Goal: Use online tool/utility: Utilize a website feature to perform a specific function

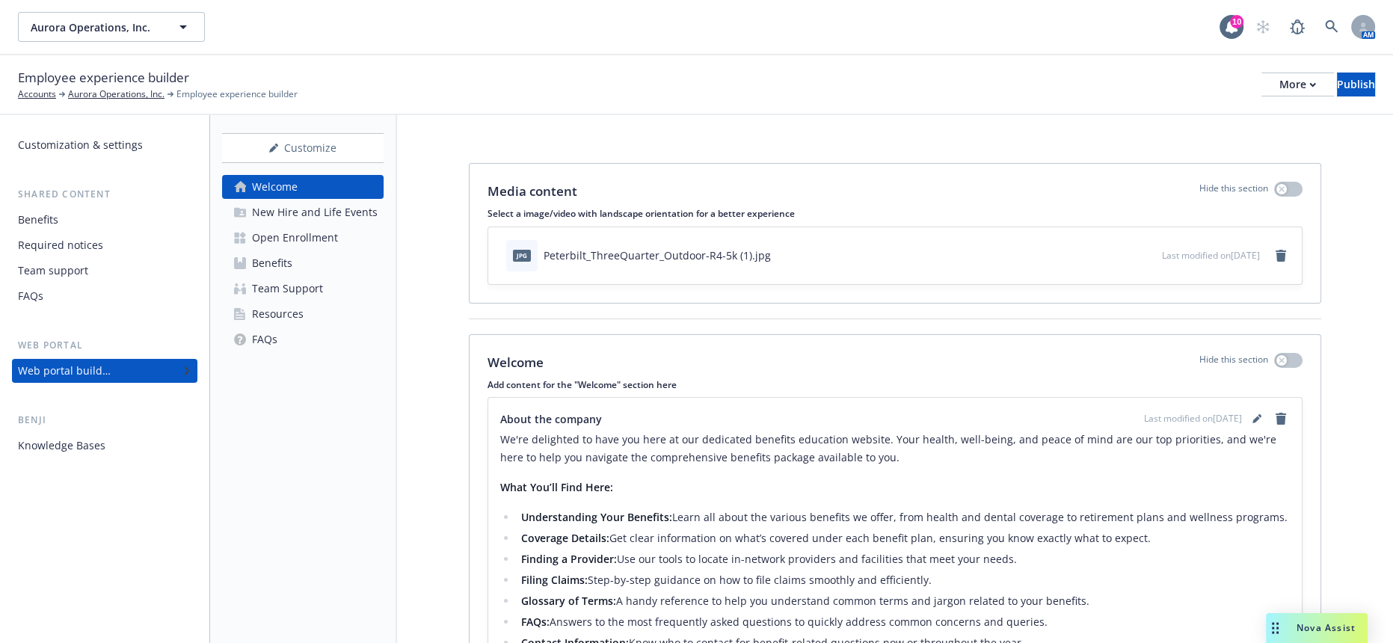
click at [1287, 630] on div "Nova Assist" at bounding box center [1326, 627] width 83 height 13
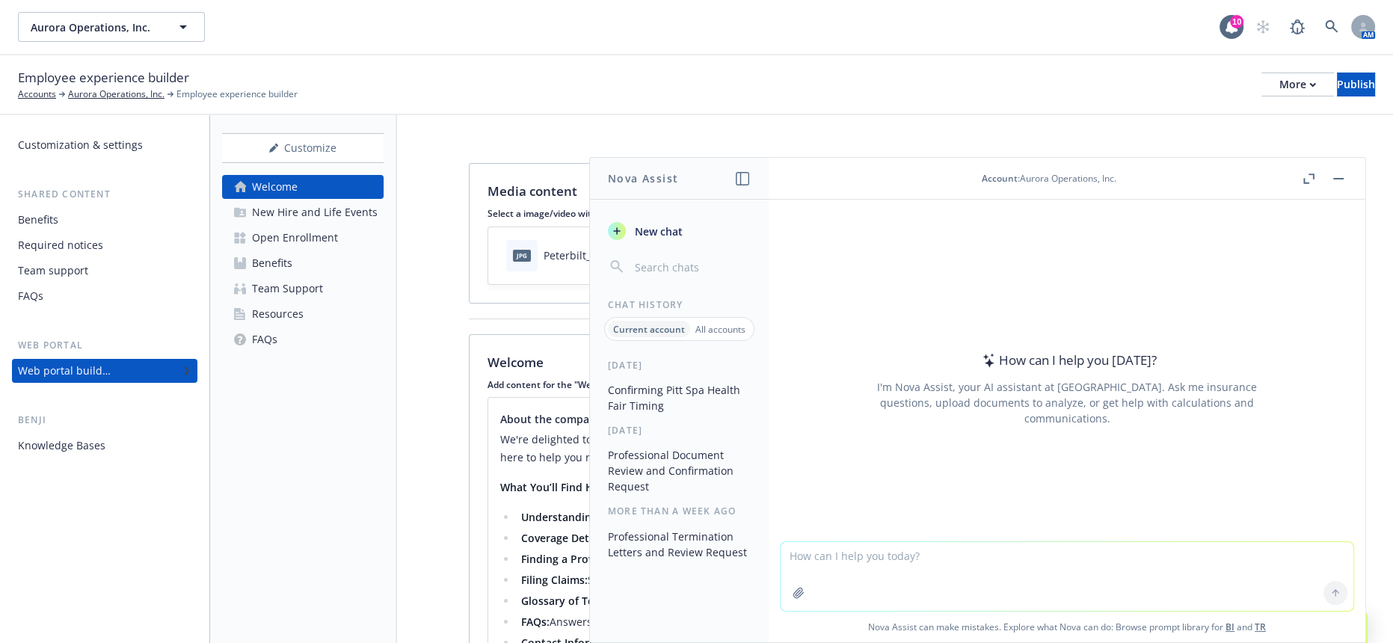
click at [1045, 579] on textarea at bounding box center [1067, 576] width 573 height 69
type textarea "m"
paste textarea
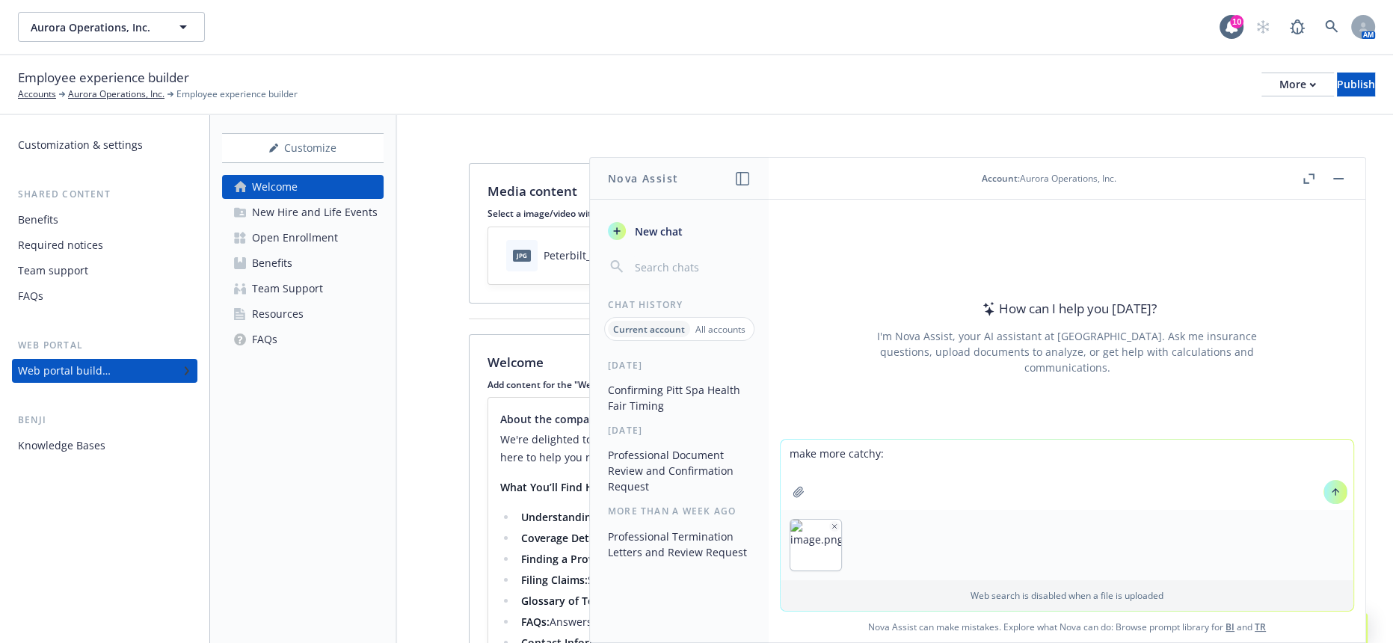
click at [841, 526] on img "button" at bounding box center [815, 545] width 51 height 51
click at [841, 525] on img "button" at bounding box center [815, 545] width 51 height 51
click at [838, 529] on icon "button" at bounding box center [834, 526] width 7 height 7
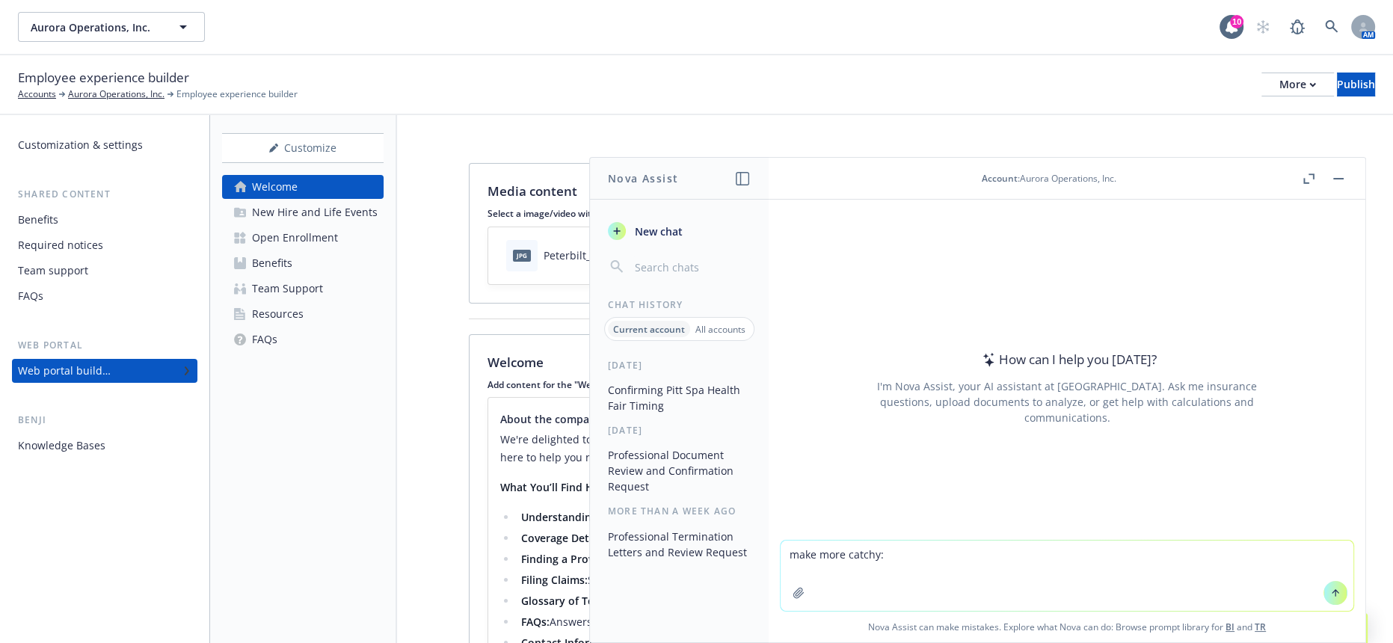
click at [1057, 546] on textarea "make more catchy:" at bounding box center [1067, 576] width 573 height 70
type textarea "make more catchy: your 2026 benefits open enrollment is coming soon"
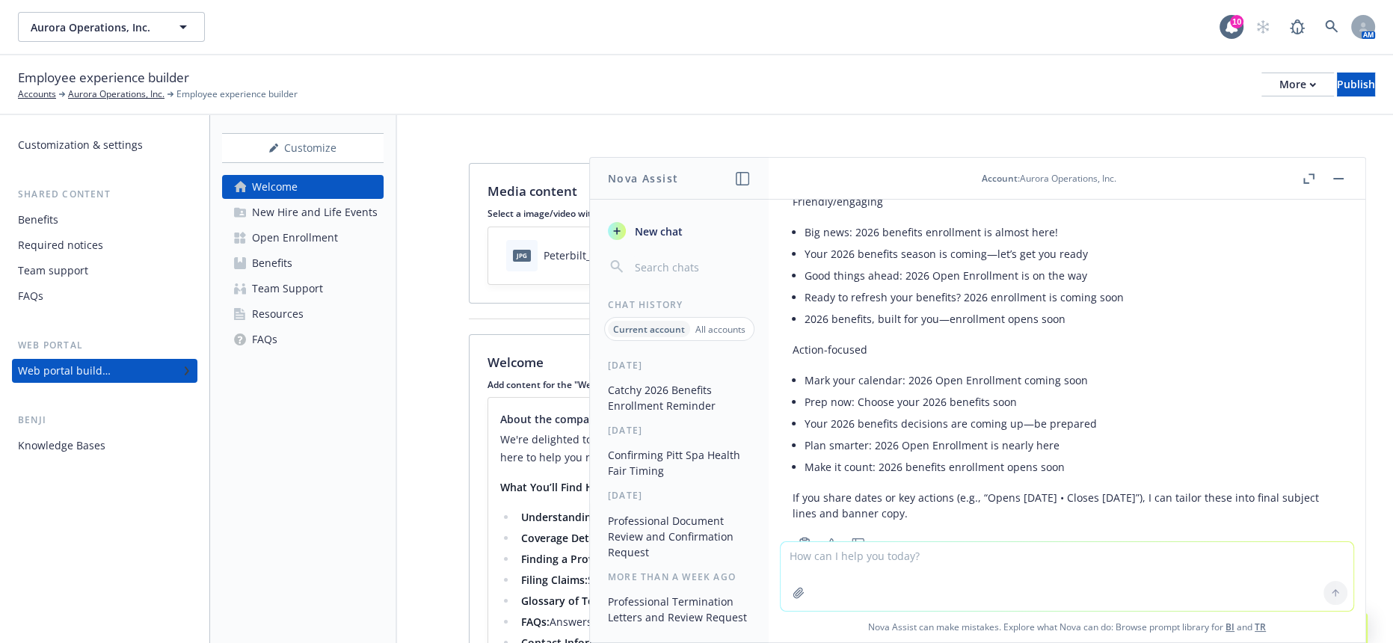
scroll to position [252, 0]
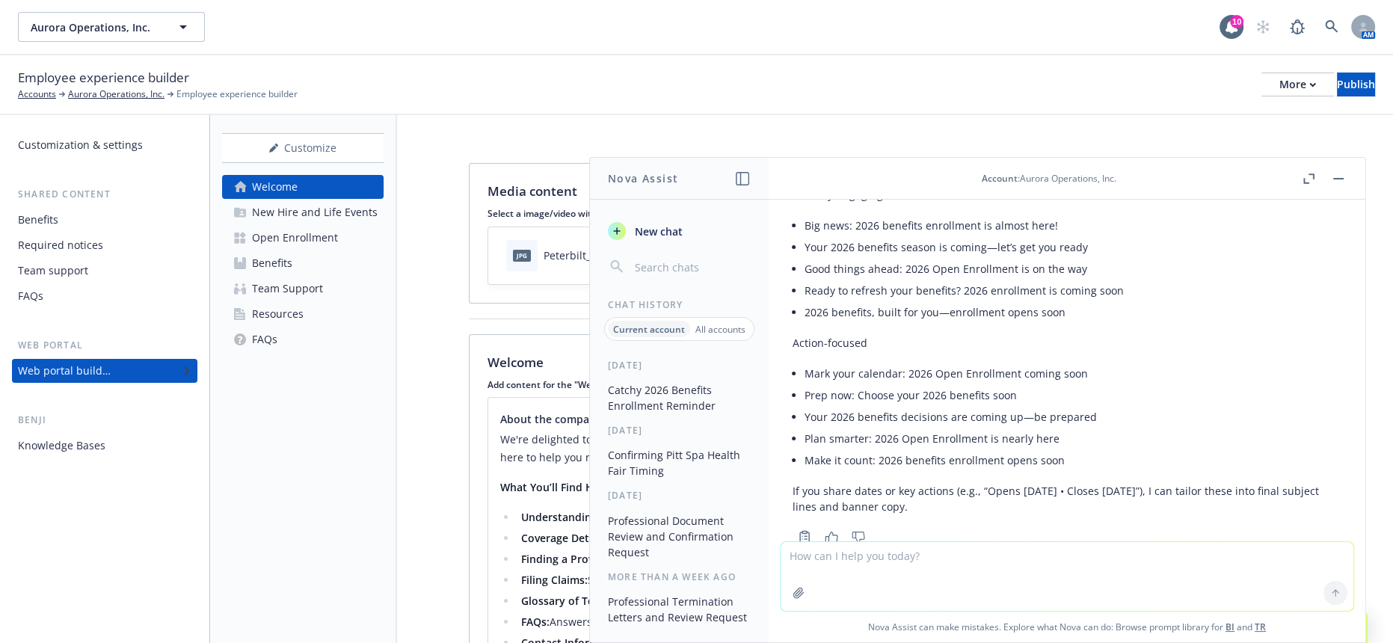
click at [23, 496] on div "Customization & settings Shared content Benefits Required notices Team support …" at bounding box center [104, 379] width 209 height 528
click at [1347, 170] on button "button" at bounding box center [1338, 179] width 18 height 18
